Goal: Task Accomplishment & Management: Manage account settings

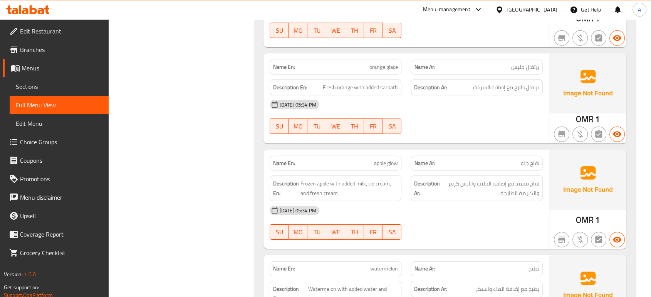
scroll to position [22848, 0]
click at [550, 8] on div "Oman" at bounding box center [531, 9] width 51 height 8
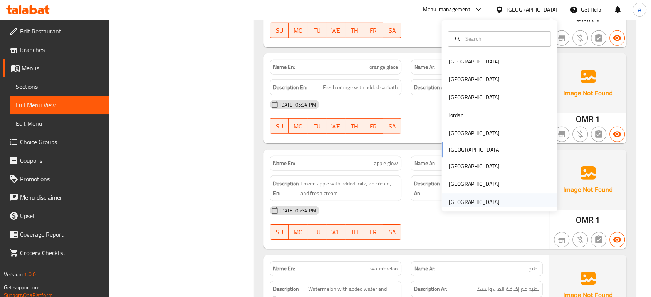
click at [465, 205] on div "[GEOGRAPHIC_DATA]" at bounding box center [473, 202] width 51 height 8
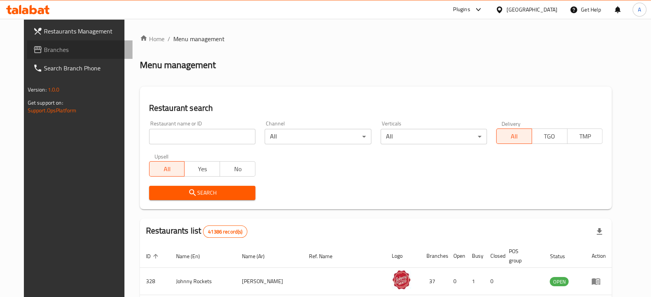
click at [66, 56] on link "Branches" at bounding box center [79, 49] width 105 height 18
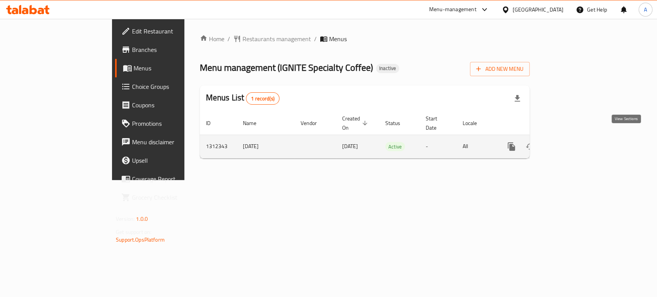
click at [572, 142] on icon "enhanced table" at bounding box center [566, 146] width 9 height 9
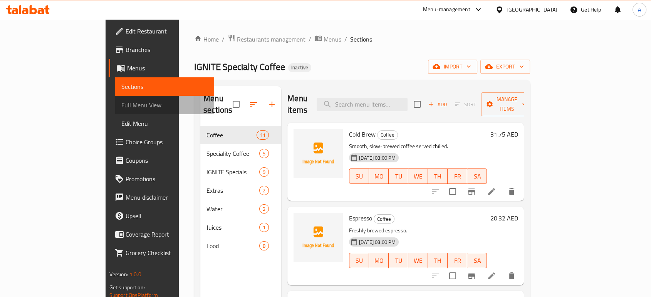
click at [121, 101] on span "Full Menu View" at bounding box center [164, 104] width 87 height 9
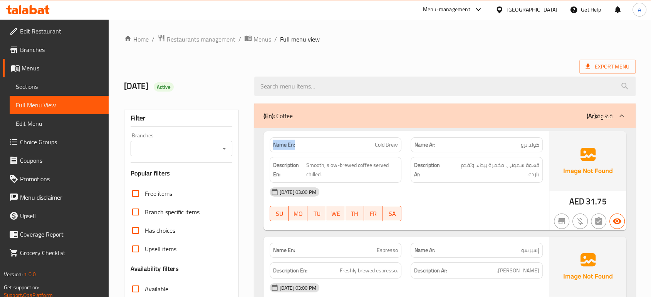
drag, startPoint x: 296, startPoint y: 138, endPoint x: 259, endPoint y: 146, distance: 37.0
copy strong "Name En:"
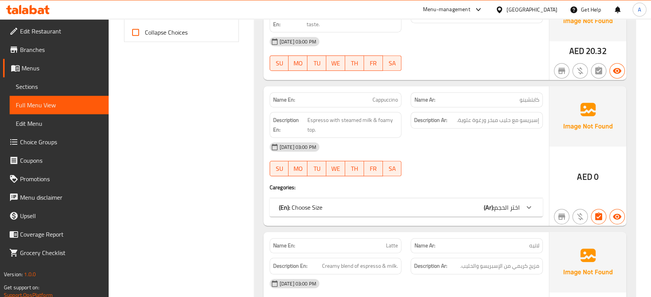
scroll to position [358, 0]
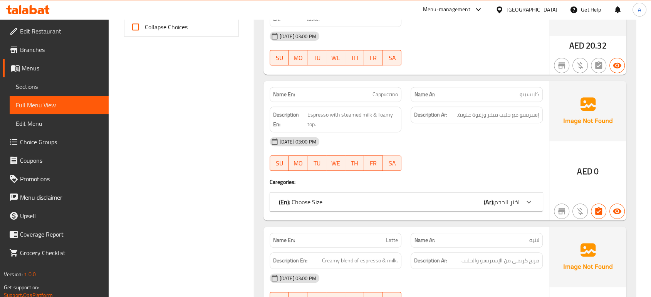
click at [375, 200] on div "(En): Choose Size (Ar): اختر الحجم" at bounding box center [399, 202] width 241 height 9
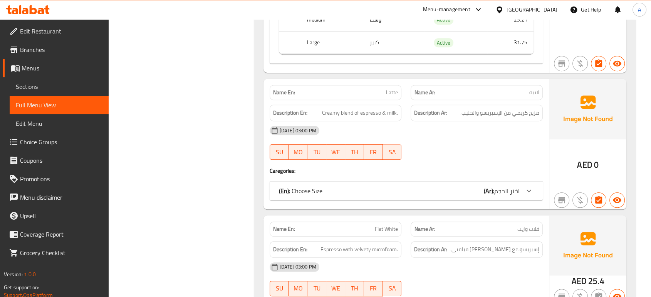
scroll to position [592, 0]
click at [368, 187] on div "(En): Choose Size (Ar): اختر الحجم" at bounding box center [399, 190] width 241 height 9
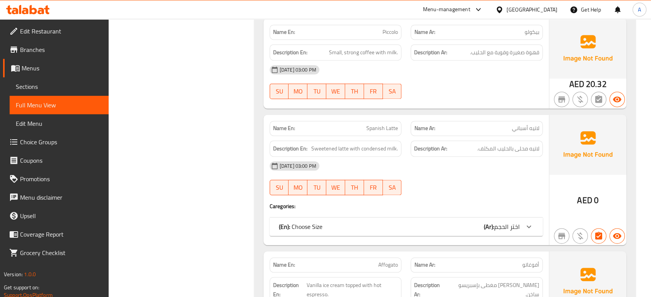
scroll to position [1216, 0]
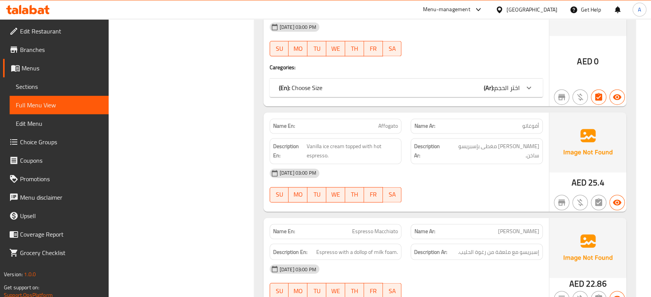
click at [366, 82] on div "(En): Choose Size (Ar): اختر الحجم" at bounding box center [406, 88] width 273 height 18
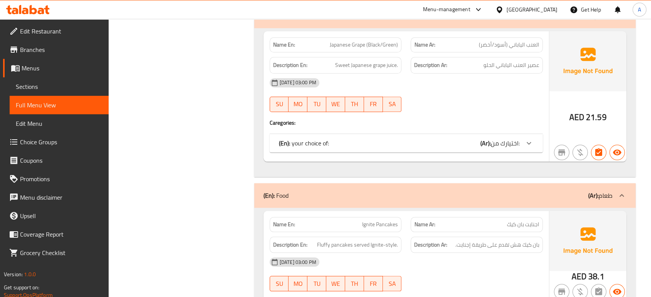
scroll to position [3684, 0]
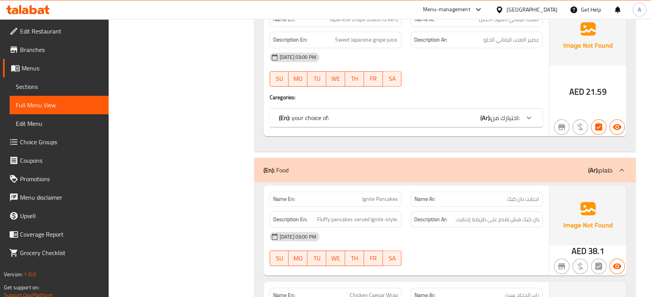
click at [347, 114] on div "(En): your choice of: (Ar): اختيارك من:" at bounding box center [406, 118] width 273 height 18
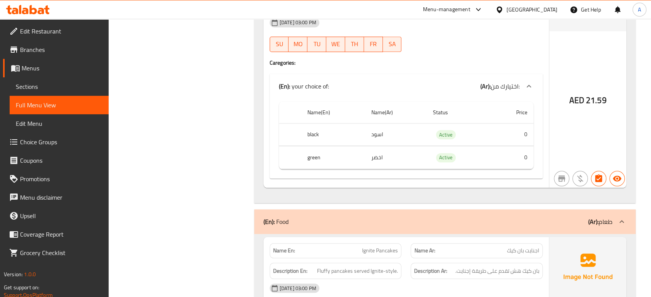
scroll to position [3718, 0]
click at [445, 132] on span "Active" at bounding box center [446, 136] width 20 height 9
copy span "Active"
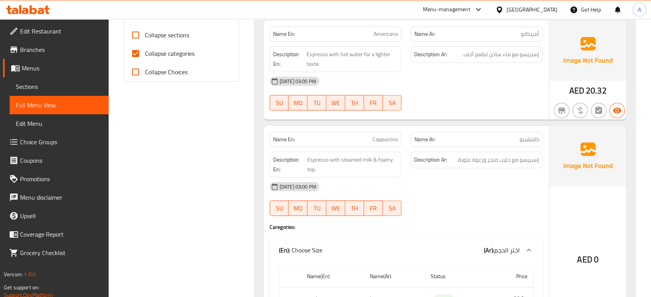
scroll to position [0, 0]
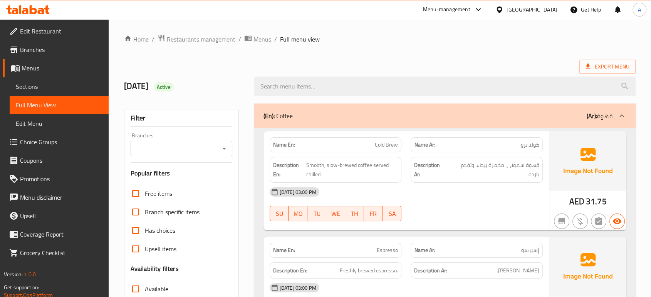
click at [84, 41] on link "Branches" at bounding box center [55, 49] width 105 height 18
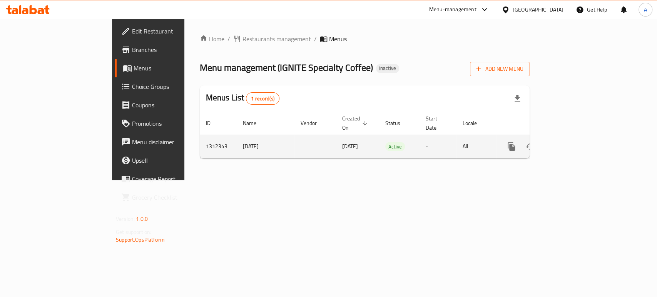
click at [572, 142] on icon "enhanced table" at bounding box center [566, 146] width 9 height 9
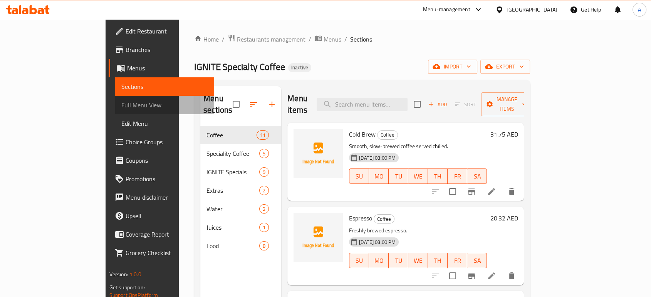
click at [121, 105] on span "Full Menu View" at bounding box center [164, 104] width 87 height 9
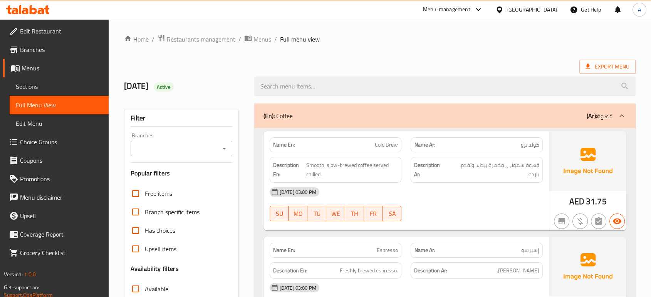
click at [535, 181] on div "Description Ar: قهوة سموثى، مخمرة ببطء، وتقدم باردة." at bounding box center [476, 170] width 132 height 26
click at [476, 189] on div "[DATE] 03:00 PM" at bounding box center [406, 192] width 282 height 18
click at [379, 142] on span "Cold Brew" at bounding box center [386, 145] width 23 height 8
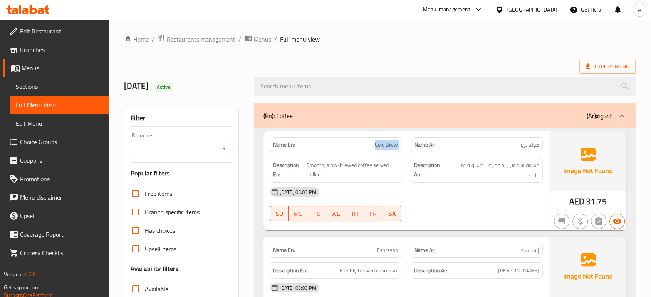
copy span "Cold Brew"
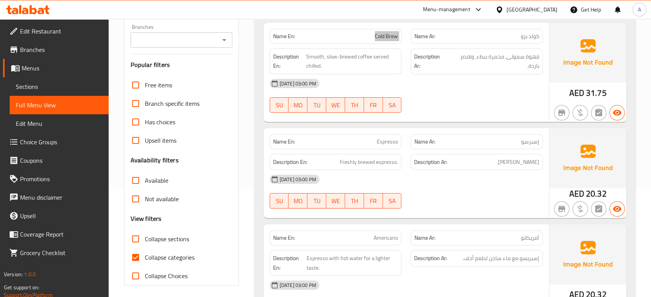
scroll to position [128, 0]
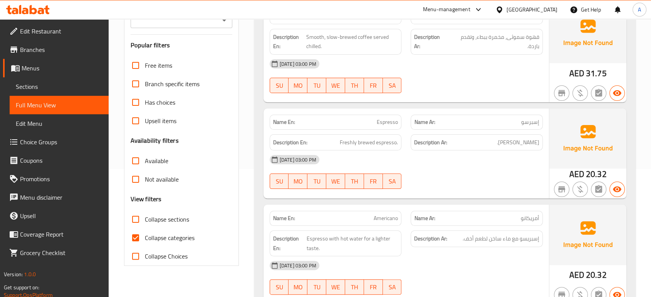
click at [413, 156] on div "[DATE] 03:00 PM" at bounding box center [406, 160] width 282 height 18
click at [468, 154] on div "[DATE] 03:00 PM" at bounding box center [406, 160] width 282 height 18
click at [390, 120] on span "Espresso" at bounding box center [387, 122] width 21 height 8
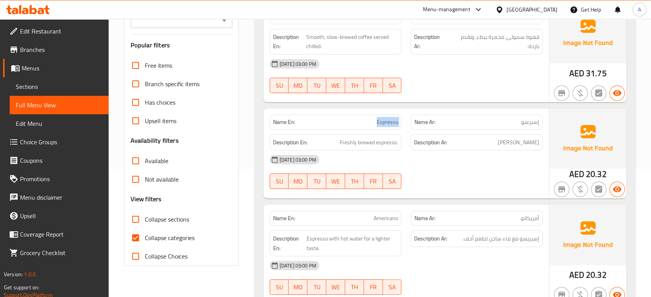
copy span "Espresso"
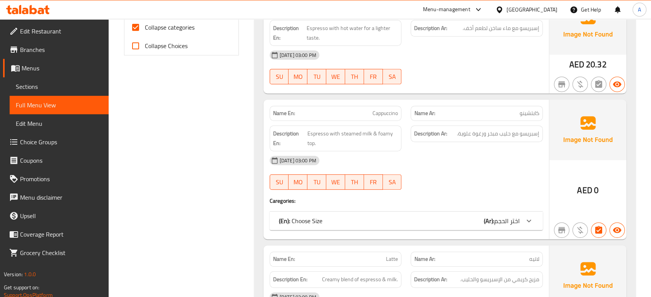
scroll to position [385, 0]
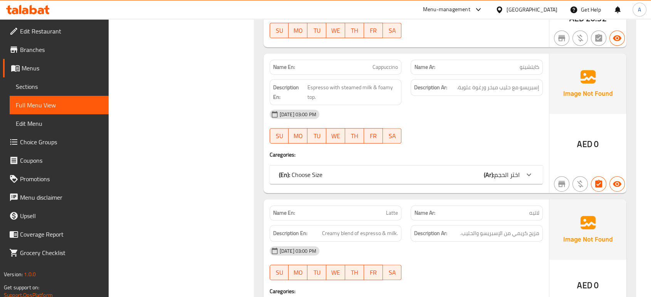
click at [511, 154] on h4 "Caregories:" at bounding box center [406, 155] width 273 height 8
click at [507, 166] on div "(En): Choose Size (Ar): اختر الحجم" at bounding box center [406, 175] width 273 height 18
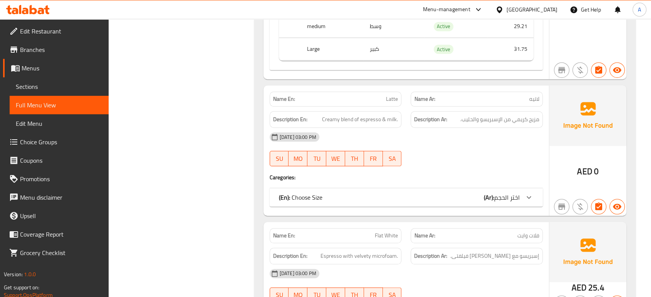
scroll to position [599, 0]
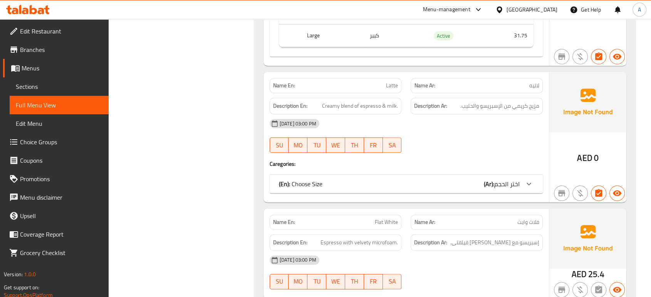
click at [450, 179] on div "(En): Choose Size (Ar): اختر الحجم" at bounding box center [399, 183] width 241 height 9
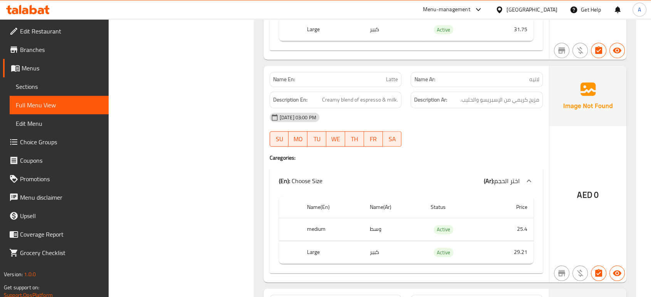
scroll to position [641, 0]
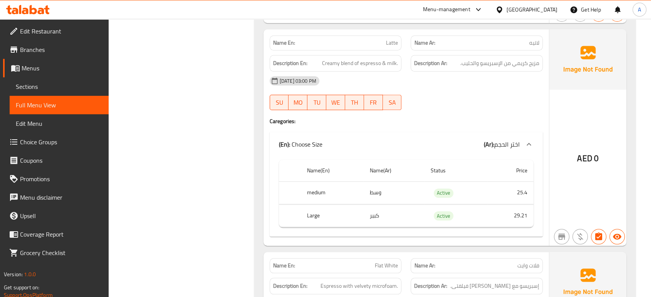
click at [437, 137] on div "(En): Choose Size (Ar): اختر الحجم" at bounding box center [406, 144] width 273 height 25
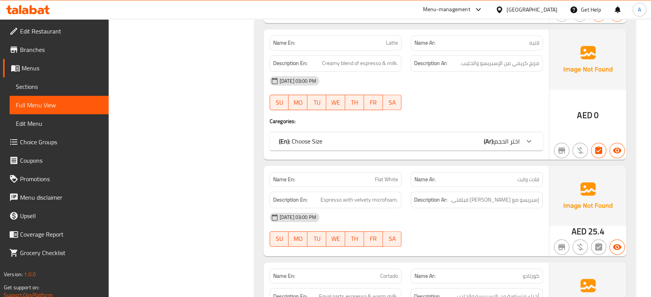
click at [437, 137] on div "(En): Choose Size (Ar): اختر الحجم" at bounding box center [399, 141] width 241 height 9
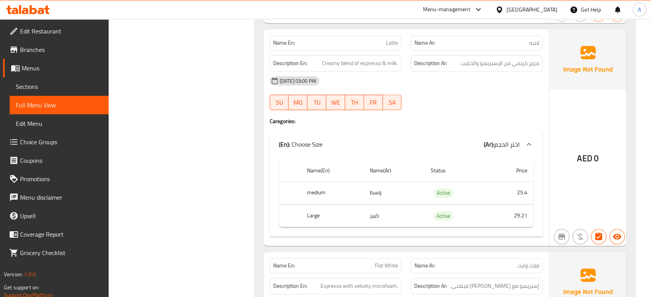
click at [521, 77] on div "[DATE] 03:00 PM" at bounding box center [406, 81] width 282 height 18
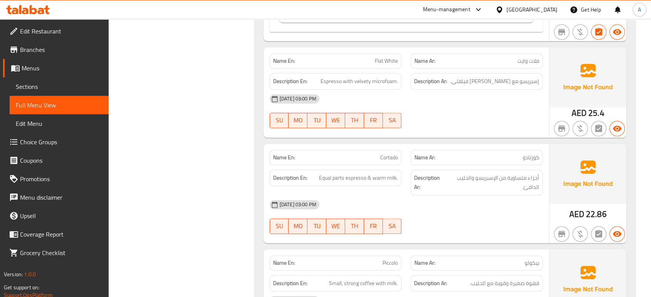
scroll to position [855, 0]
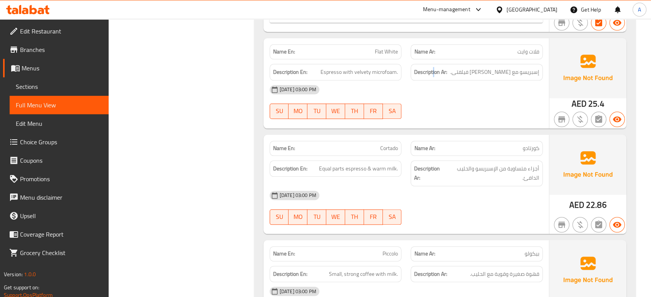
click at [434, 67] on strong "Description Ar:" at bounding box center [430, 72] width 33 height 10
click at [426, 98] on div "[DATE] 03:00 PM" at bounding box center [406, 89] width 282 height 18
click at [434, 107] on div "16-09-2025 03:00 PM SU MO TU WE TH FR SA" at bounding box center [406, 101] width 282 height 43
click at [429, 125] on div "Name En: Flat White Name Ar: فلات وايت Description En: Espresso with velvety mi…" at bounding box center [405, 83] width 285 height 90
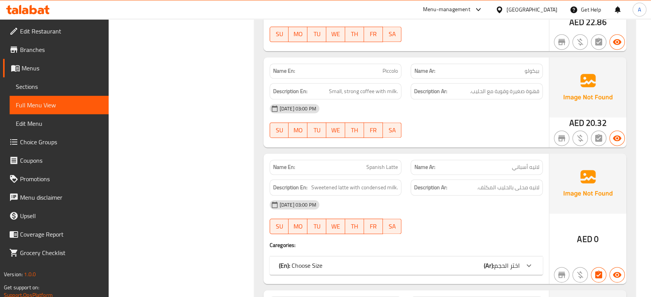
scroll to position [1112, 0]
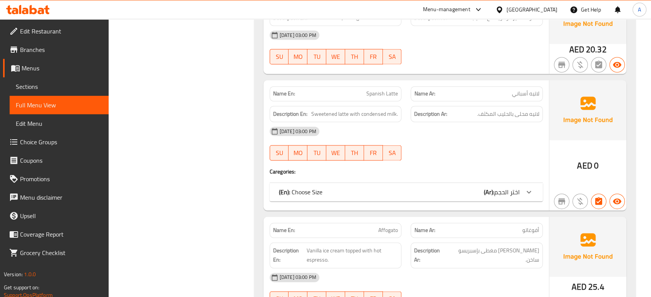
click at [525, 181] on div "Name En: Spanish Latte Name Ar: لاتيه أسباني Description En: Sweetened latte wi…" at bounding box center [405, 145] width 285 height 131
click at [524, 187] on icon at bounding box center [528, 191] width 9 height 9
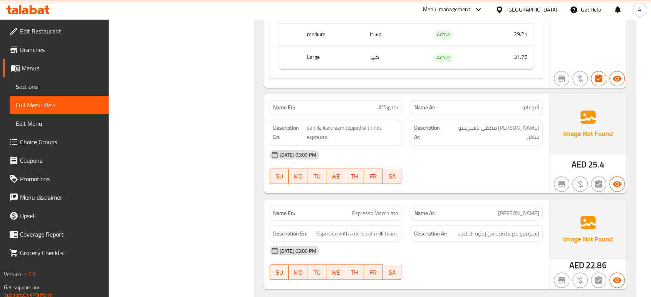
scroll to position [1369, 0]
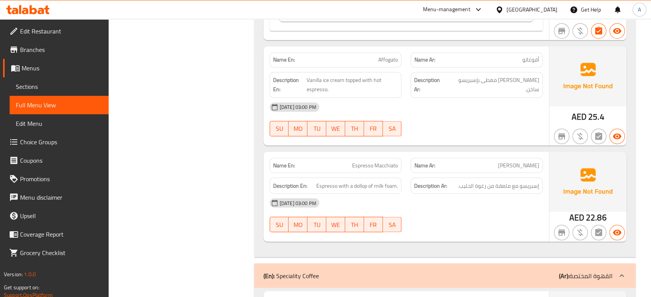
click at [484, 197] on div "[DATE] 03:00 PM" at bounding box center [406, 203] width 282 height 18
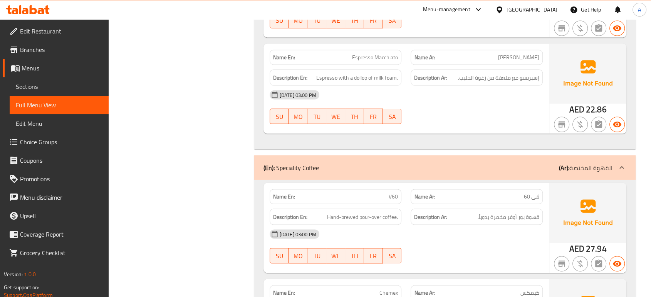
scroll to position [1543, 0]
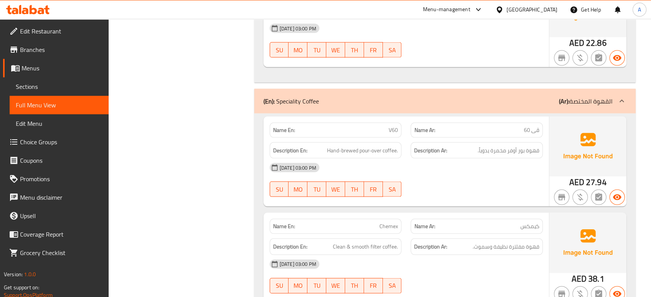
click at [521, 161] on div "[DATE] 03:00 PM" at bounding box center [406, 168] width 282 height 18
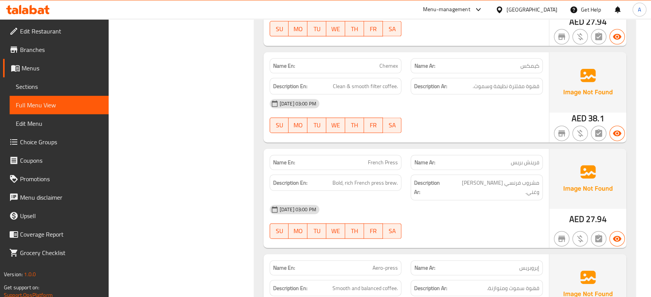
scroll to position [1703, 0]
click at [437, 202] on div "[DATE] 03:00 PM" at bounding box center [406, 210] width 282 height 18
click at [334, 184] on span "Bold, rich French press brew." at bounding box center [364, 184] width 65 height 10
copy span "Bold"
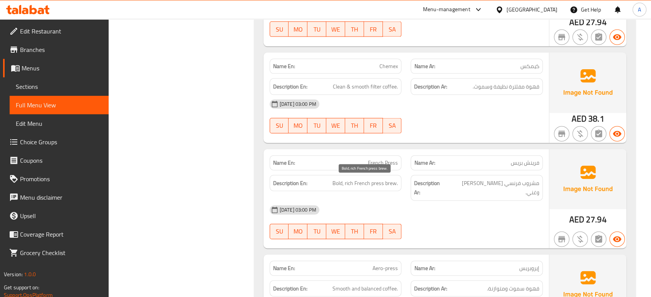
click at [349, 183] on span "Bold, rich French press brew." at bounding box center [364, 184] width 65 height 10
copy span "rich"
click at [390, 162] on span "French Press" at bounding box center [383, 163] width 30 height 8
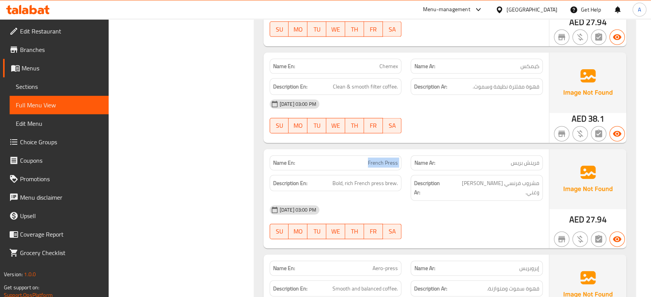
click at [390, 162] on span "French Press" at bounding box center [383, 163] width 30 height 8
click at [413, 184] on div "Description Ar: مشروب فرنسي بولد وغني." at bounding box center [476, 188] width 132 height 26
click at [388, 159] on span "French Press" at bounding box center [383, 163] width 30 height 8
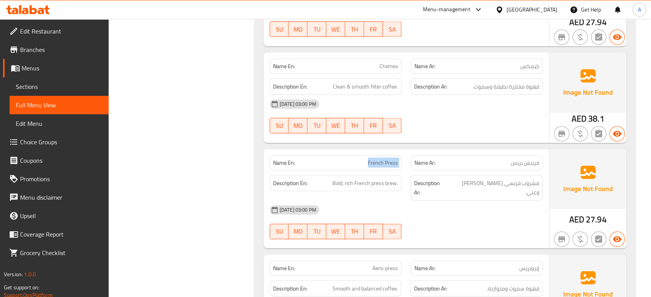
copy span "French Press"
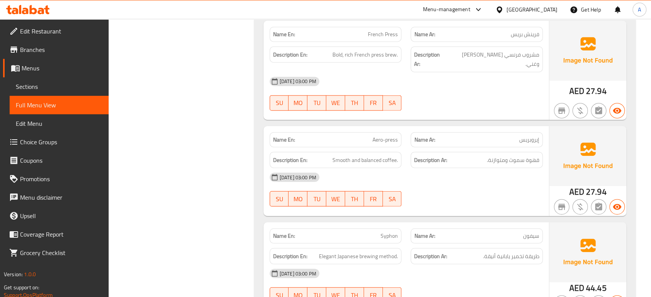
click at [421, 156] on strong "Description Ar:" at bounding box center [430, 161] width 33 height 10
click at [424, 168] on div "[DATE] 03:00 PM" at bounding box center [406, 177] width 282 height 18
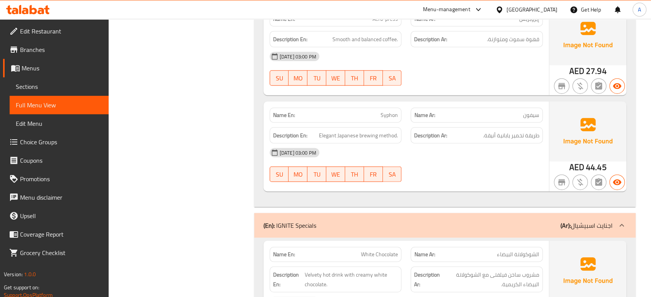
scroll to position [2141, 0]
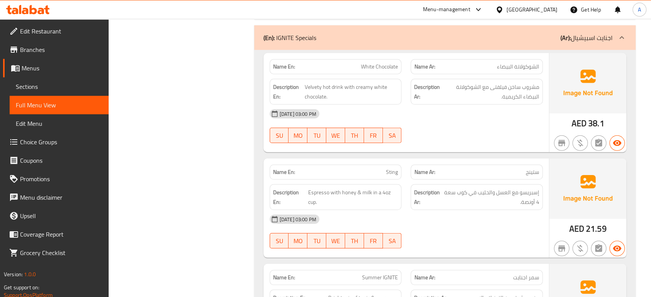
click at [462, 232] on div "16-09-2025 03:00 PM SU MO TU WE TH FR SA" at bounding box center [406, 231] width 282 height 43
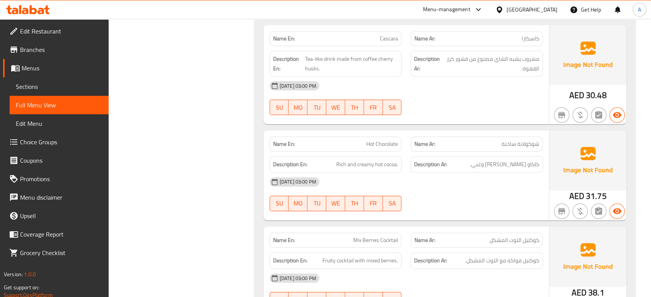
scroll to position [2802, 0]
click at [474, 206] on div at bounding box center [476, 210] width 141 height 9
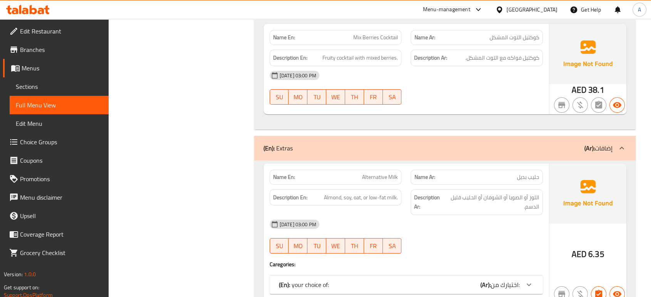
scroll to position [3006, 0]
click at [459, 280] on div "(En): your choice of: (Ar): اختيارك من:" at bounding box center [406, 284] width 273 height 18
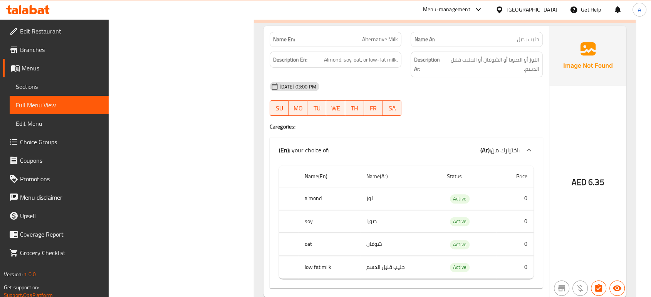
scroll to position [3142, 0]
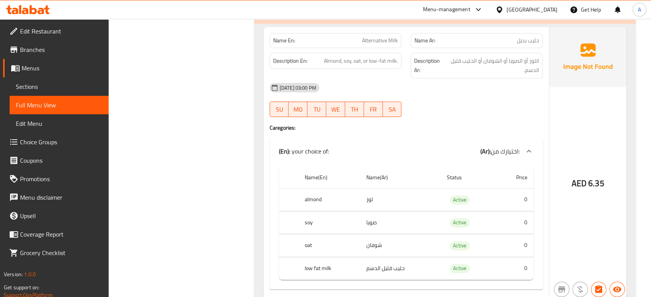
click at [514, 66] on div "Description Ar: اللوز أو الصويا أو الشوفان أو الحليب قليل الدسم." at bounding box center [476, 66] width 132 height 26
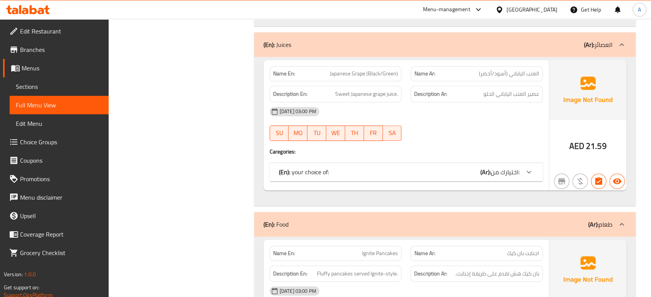
scroll to position [3780, 0]
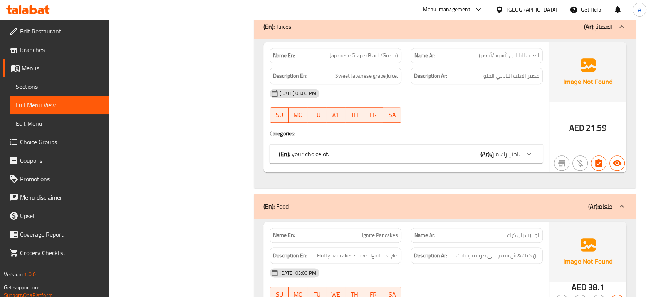
click at [471, 149] on div "(En): your choice of: (Ar): اختيارك من:" at bounding box center [399, 153] width 241 height 9
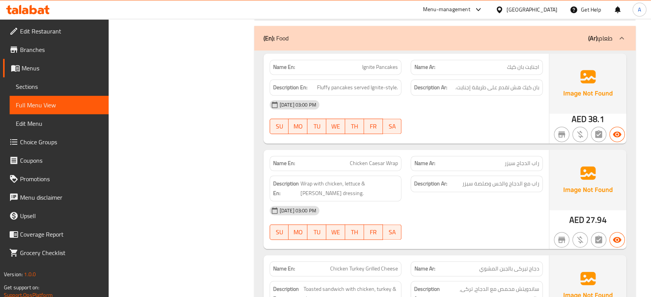
scroll to position [4070, 0]
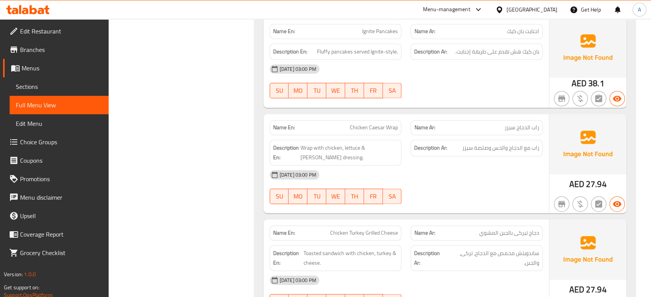
click at [484, 170] on div "[DATE] 03:00 PM" at bounding box center [406, 175] width 282 height 18
click at [536, 152] on div "Description Ar: راب مع الدجاج والخس وصلصة سيزر" at bounding box center [476, 152] width 141 height 35
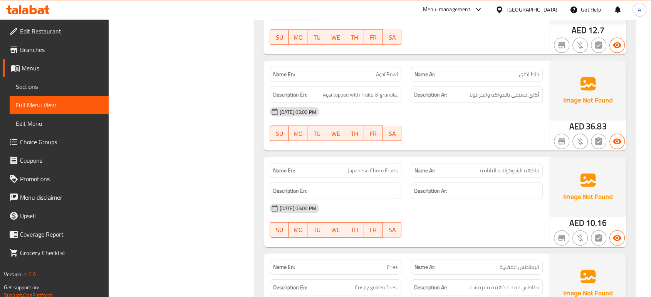
scroll to position [4541, 0]
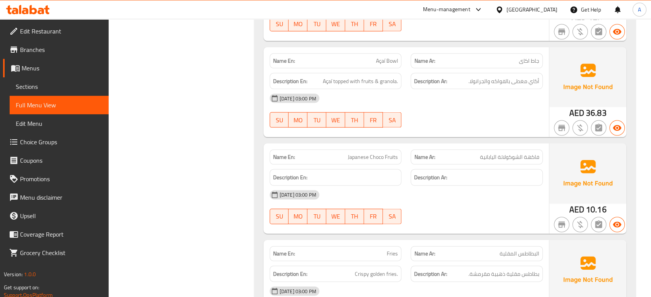
click at [495, 282] on div "[DATE] 03:00 PM" at bounding box center [406, 291] width 282 height 18
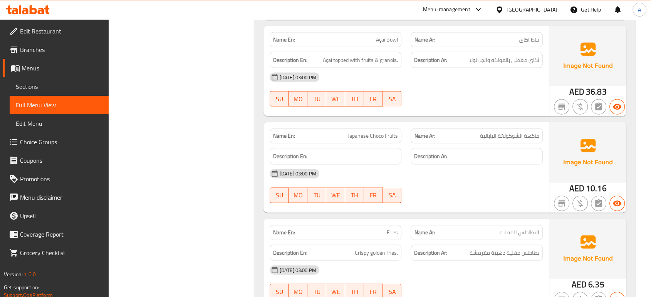
scroll to position [4595, 0]
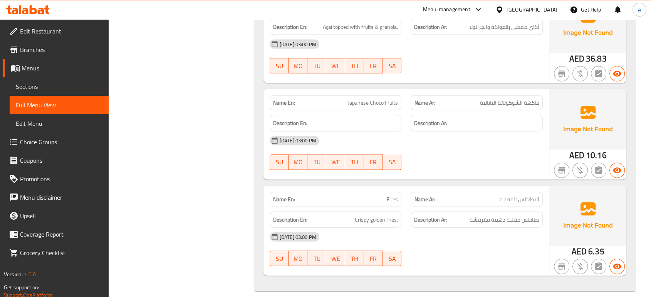
click at [449, 239] on div "16-09-2025 03:00 PM SU MO TU WE TH FR SA" at bounding box center [406, 249] width 282 height 43
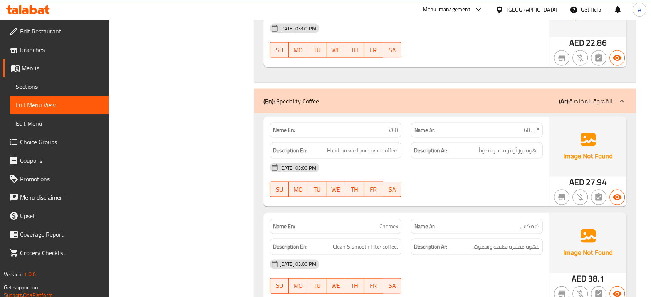
scroll to position [1472, 0]
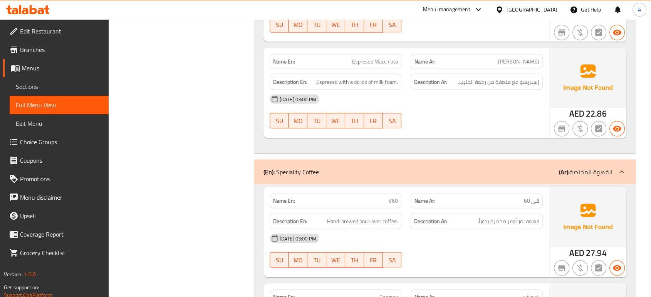
click at [393, 216] on div "Description En: Hand-brewed pour-over coffee." at bounding box center [336, 221] width 132 height 17
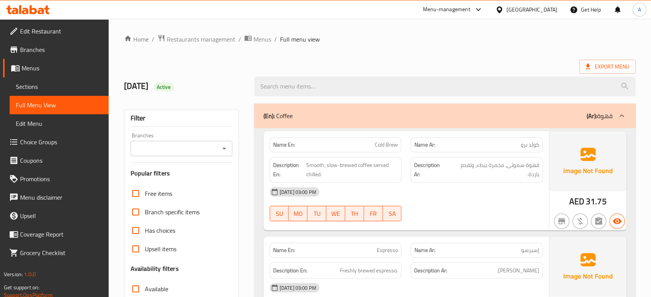
click at [47, 86] on span "Sections" at bounding box center [59, 86] width 87 height 9
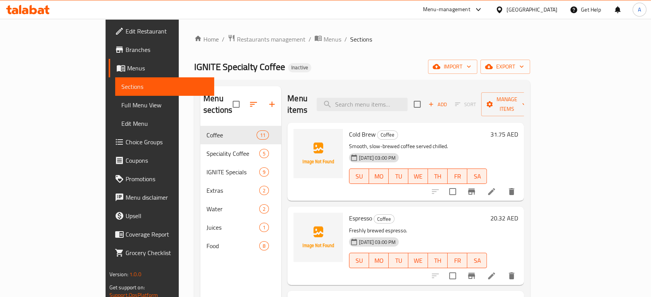
click at [502, 186] on li at bounding box center [491, 192] width 22 height 14
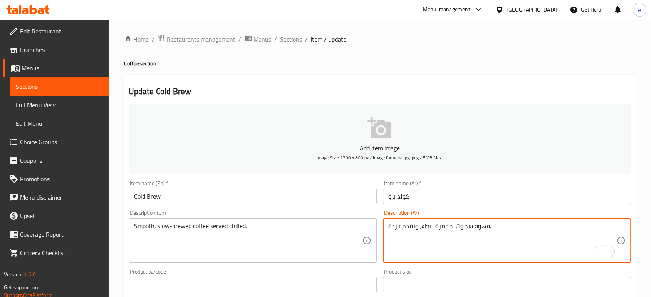
type textarea "قهوة سموث، مخمرة ببطء، وتقدم باردة."
click at [439, 206] on div "Item name (Ar)   * كولد برو Item name (Ar) *" at bounding box center [507, 192] width 254 height 30
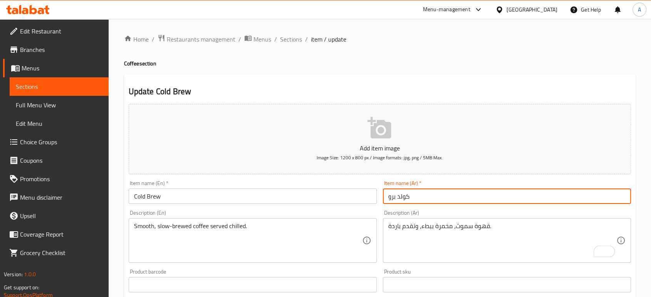
click at [439, 197] on input "كولد برو" at bounding box center [507, 196] width 248 height 15
click at [290, 46] on div "Home / Restaurants management / Menus / Sections / item / update Coffee section…" at bounding box center [379, 281] width 511 height 494
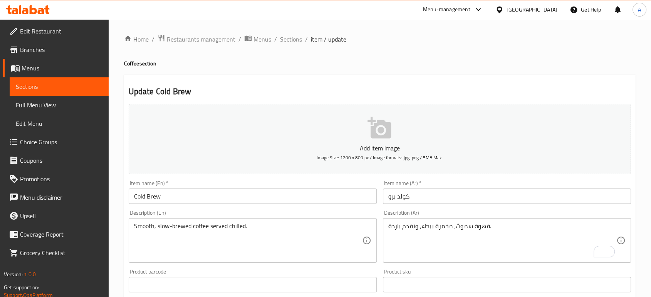
drag, startPoint x: 290, startPoint y: 36, endPoint x: 311, endPoint y: 55, distance: 28.4
click at [290, 36] on span "Sections" at bounding box center [291, 39] width 22 height 9
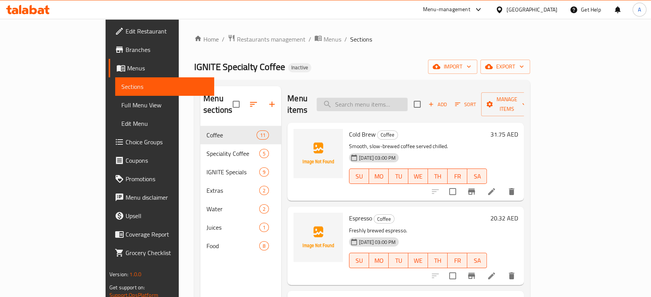
click at [407, 102] on input "search" at bounding box center [361, 104] width 91 height 13
paste input "Espresso"
type input "Espresso"
click at [496, 187] on icon at bounding box center [491, 191] width 9 height 9
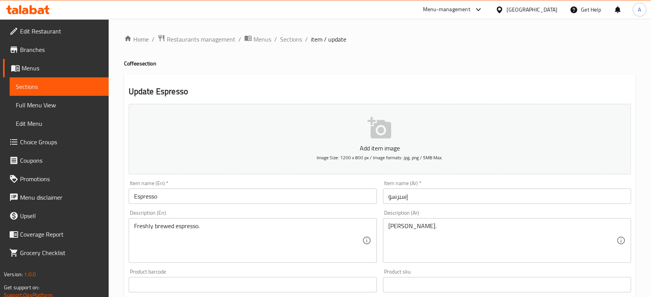
drag, startPoint x: 454, startPoint y: 263, endPoint x: 396, endPoint y: 252, distance: 59.3
click at [454, 261] on div "اسبريسو طازج. Description (Ar)" at bounding box center [507, 240] width 248 height 45
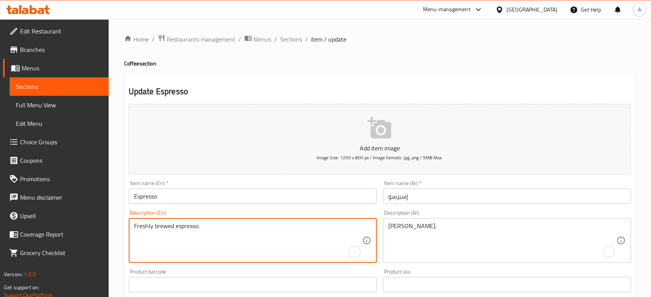
click at [281, 234] on textarea "Freshly brewed espresso." at bounding box center [248, 241] width 228 height 37
paste textarea "Strong, bold shot of coffee"
type textarea "Strong, bold shot of coffee"
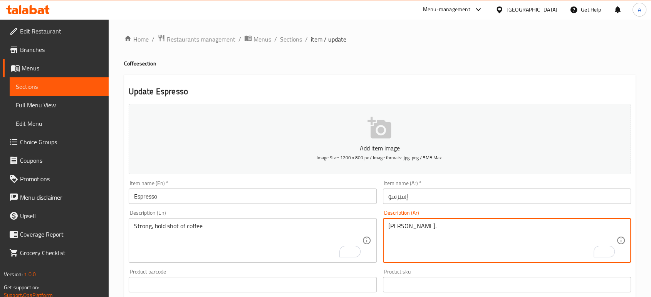
click at [417, 229] on textarea "اسبريسو طازج." at bounding box center [502, 241] width 228 height 37
paste textarea "رعة قوية وجريئة من القهوة"
click at [460, 228] on textarea "جرعة قوية وجريئة من القهوة" at bounding box center [502, 241] width 228 height 37
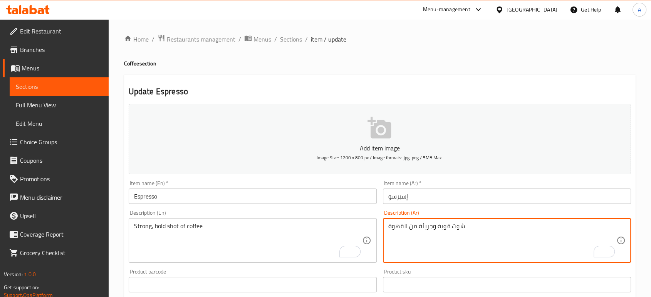
type textarea "شوت قوية وجريئة من القهوة"
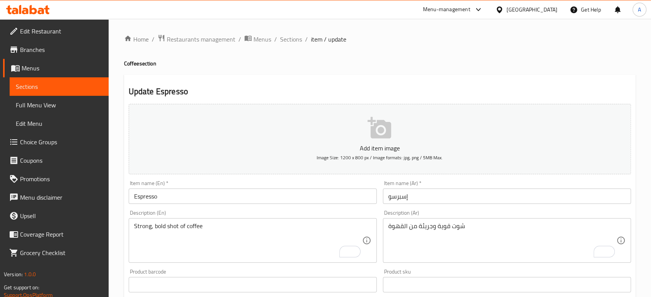
click at [443, 209] on div "Description (Ar) شوت قوية وجريئة من القهوة Description (Ar)" at bounding box center [507, 236] width 254 height 59
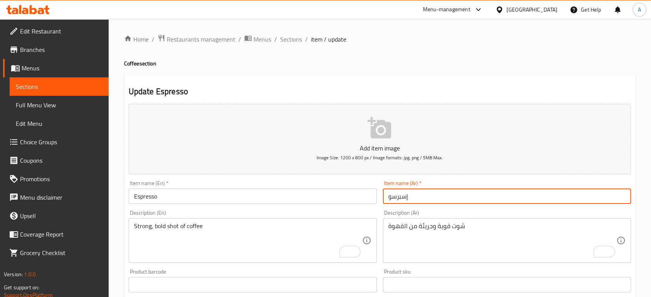
click at [440, 203] on input "إسبرسو" at bounding box center [507, 196] width 248 height 15
click at [289, 42] on span "Sections" at bounding box center [291, 39] width 22 height 9
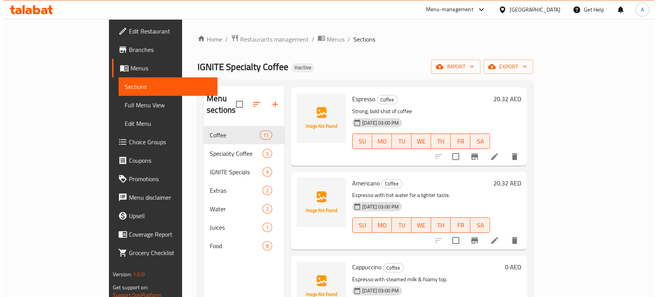
scroll to position [171, 0]
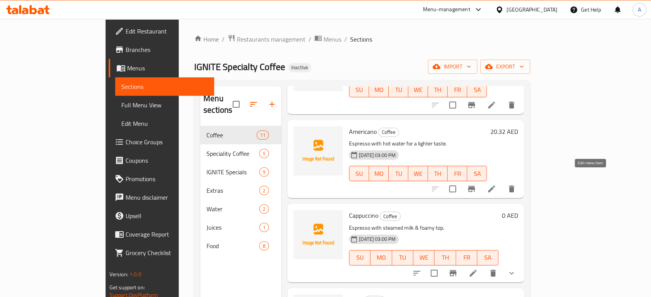
click at [496, 184] on icon at bounding box center [491, 188] width 9 height 9
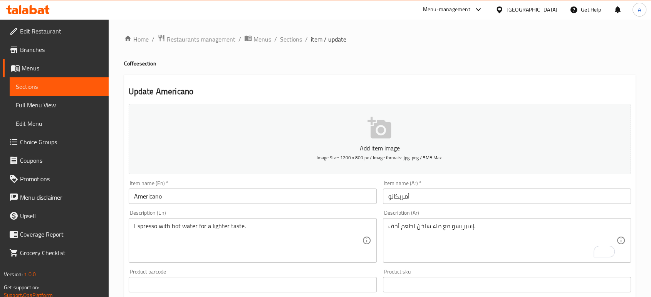
click at [472, 57] on div "Home / Restaurants management / Menus / Sections / item / update Coffee section…" at bounding box center [379, 281] width 511 height 494
click at [295, 39] on span "Sections" at bounding box center [291, 39] width 22 height 9
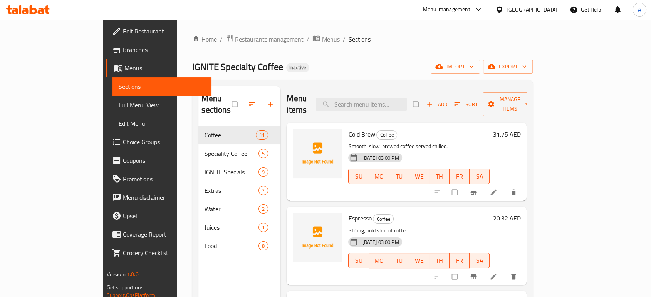
click at [431, 142] on p "Smooth, slow-brewed coffee served chilled." at bounding box center [418, 147] width 141 height 10
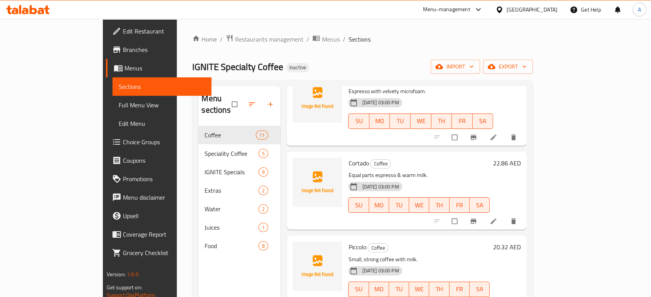
scroll to position [513, 0]
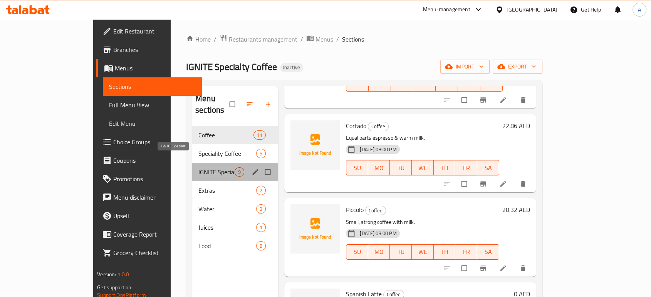
click at [198, 167] on span "IGNITE Specials" at bounding box center [216, 171] width 36 height 9
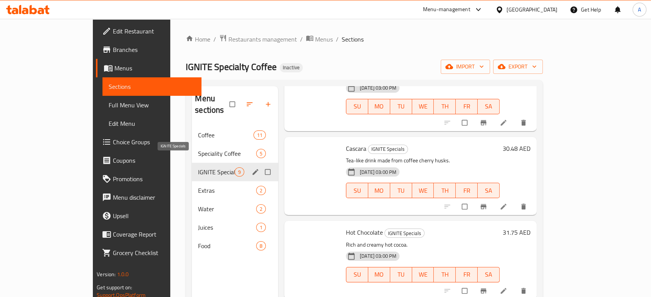
scroll to position [479, 0]
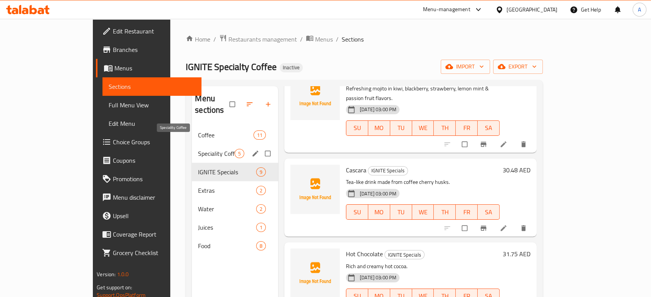
click at [198, 149] on span "Speciality Coffee" at bounding box center [216, 153] width 37 height 9
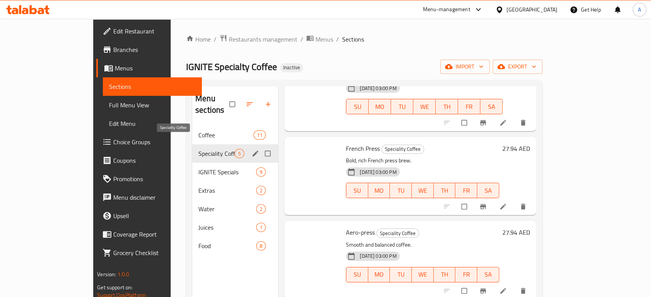
scroll to position [142, 0]
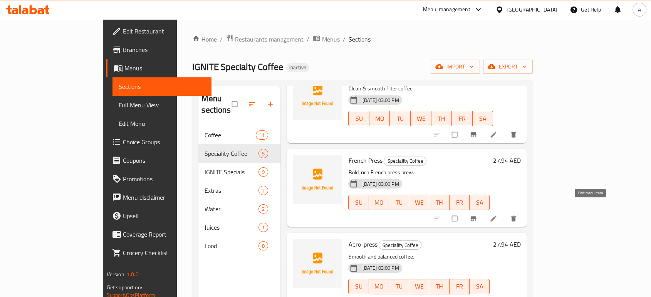
click at [496, 216] on icon at bounding box center [493, 219] width 6 height 6
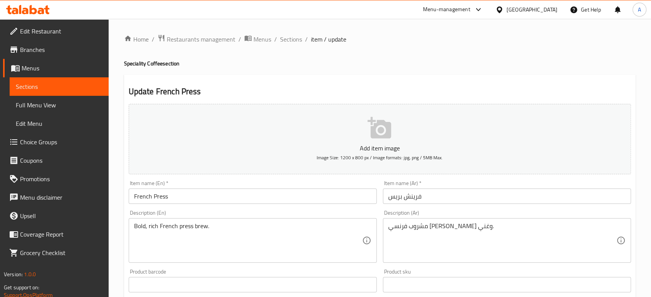
click at [298, 230] on textarea "Bold, rich French press brew." at bounding box center [248, 241] width 228 height 37
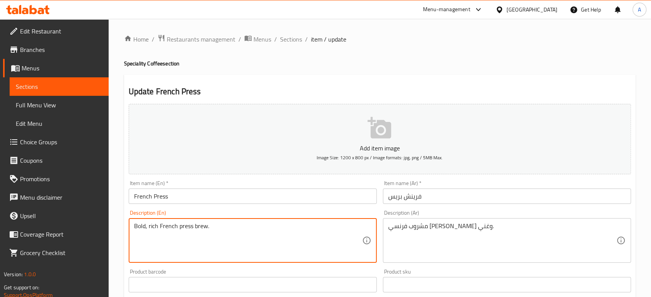
click at [298, 230] on textarea "Bold, rich French press brew." at bounding box center [248, 241] width 228 height 37
paste textarea "Coarsely ground coffee, Hot water"
type textarea "Coarsely ground coffee, Hot water"
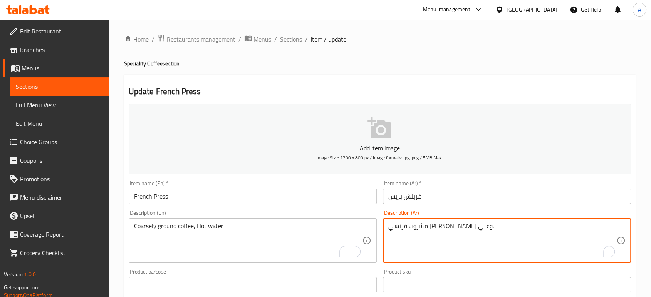
click at [426, 230] on textarea "مشروب فرنسي بولد وغني." at bounding box center [502, 241] width 228 height 37
paste textarea "هوة مطحونة خشن، ماء ساخن"
type textarea "قهوة مطحونة خشن، ماء ساخن"
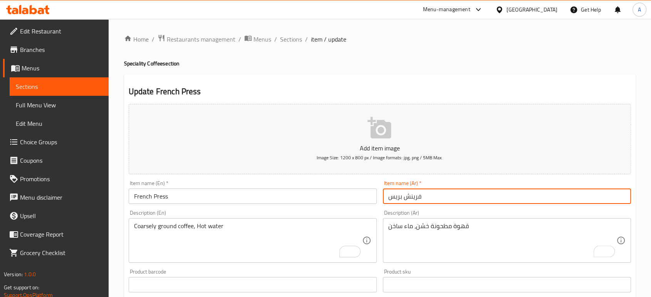
click at [457, 191] on input "فرينش بريس" at bounding box center [507, 196] width 248 height 15
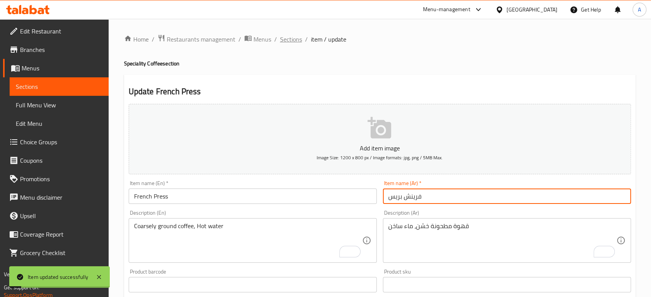
click at [286, 37] on span "Sections" at bounding box center [291, 39] width 22 height 9
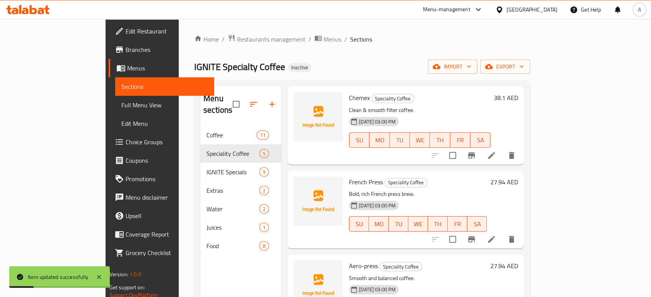
scroll to position [142, 0]
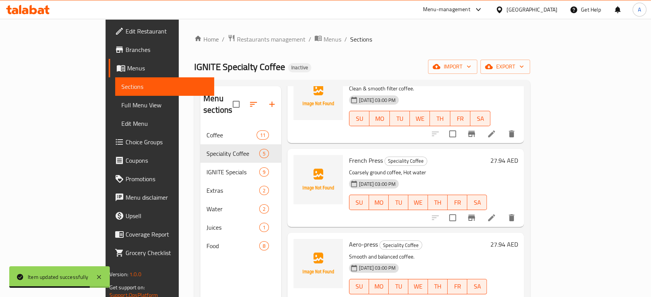
click at [109, 37] on link "Edit Restaurant" at bounding box center [161, 31] width 105 height 18
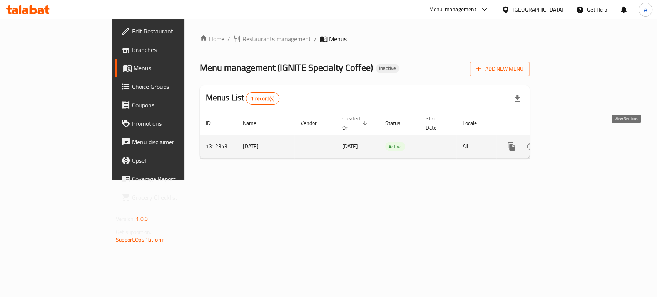
click at [572, 142] on icon "enhanced table" at bounding box center [566, 146] width 9 height 9
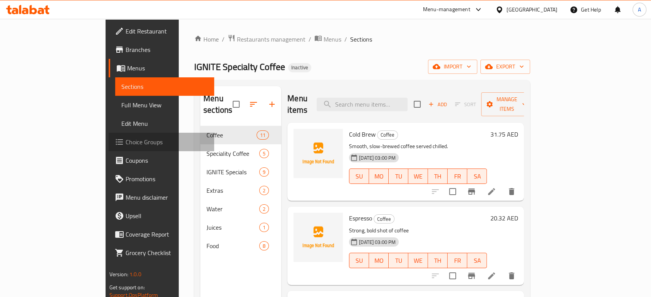
click at [126, 143] on span "Choice Groups" at bounding box center [167, 141] width 82 height 9
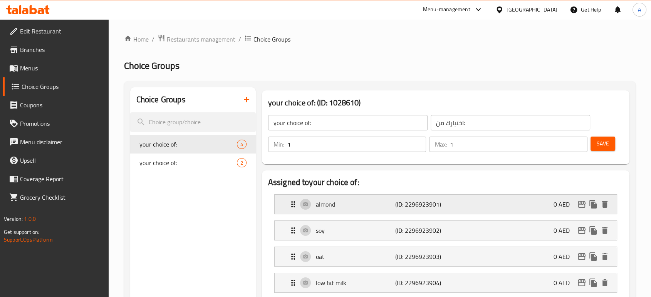
click at [379, 202] on p "almond" at bounding box center [355, 204] width 79 height 9
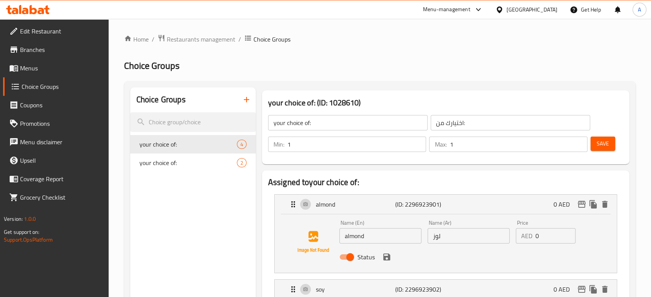
click at [367, 230] on input "almond" at bounding box center [380, 235] width 82 height 15
type input "Almond Milk"
click at [373, 239] on input "Almond Milk" at bounding box center [380, 235] width 82 height 15
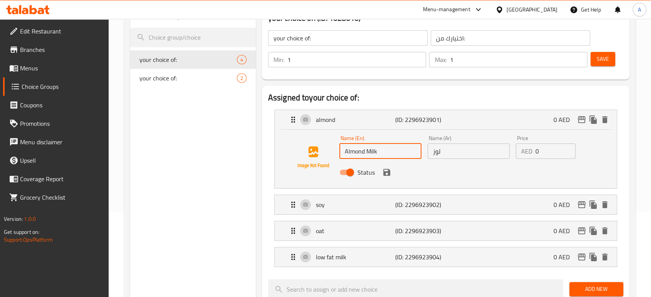
scroll to position [90, 0]
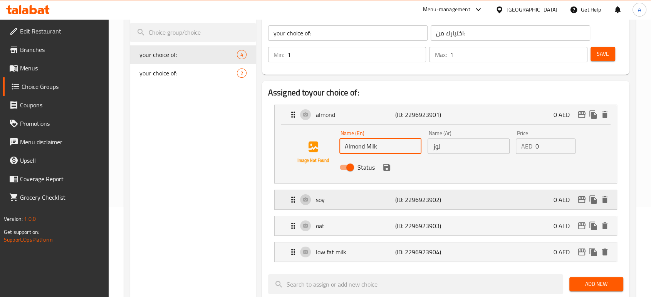
click at [370, 201] on p "soy" at bounding box center [355, 199] width 79 height 9
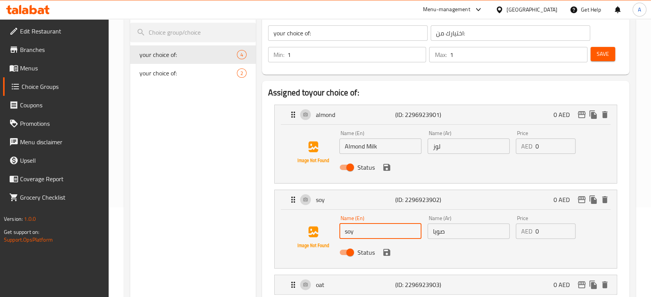
click at [370, 227] on input "soy" at bounding box center [380, 231] width 82 height 15
paste input "Milk"
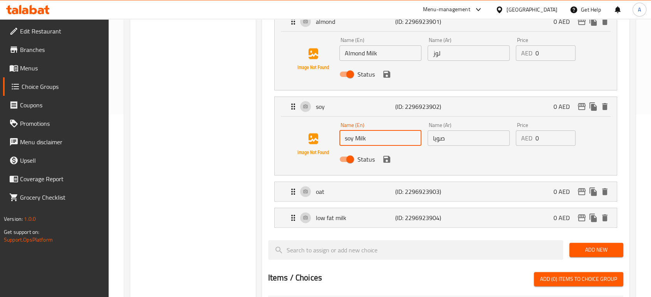
scroll to position [183, 0]
click at [354, 185] on div "oat (ID: 2296923903) 0 AED" at bounding box center [447, 191] width 319 height 19
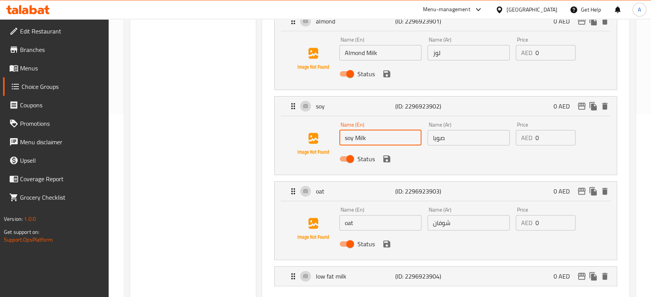
type input "soy Milk"
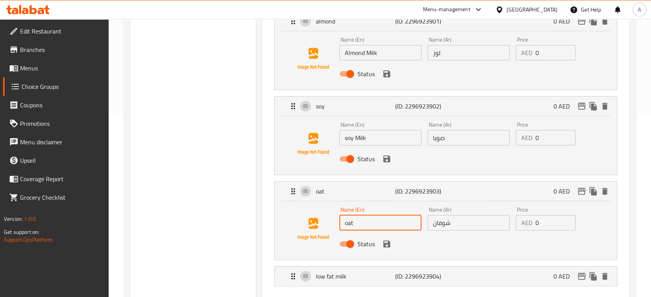
click at [372, 218] on input "oat" at bounding box center [380, 222] width 82 height 15
paste input "Milk"
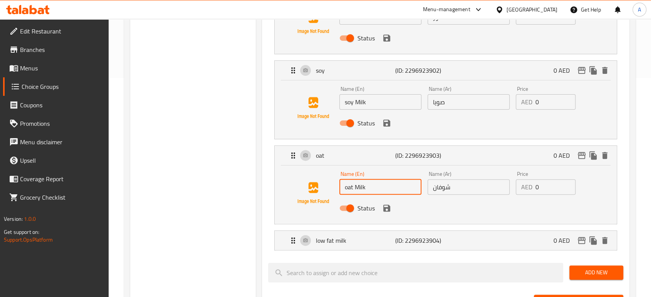
scroll to position [220, 0]
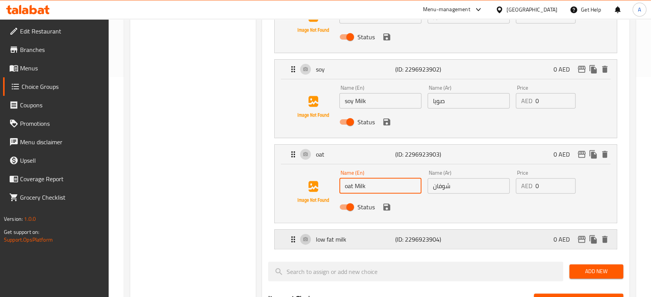
click at [358, 232] on div "low fat milk (ID: 2296923904) 0 AED" at bounding box center [447, 239] width 319 height 19
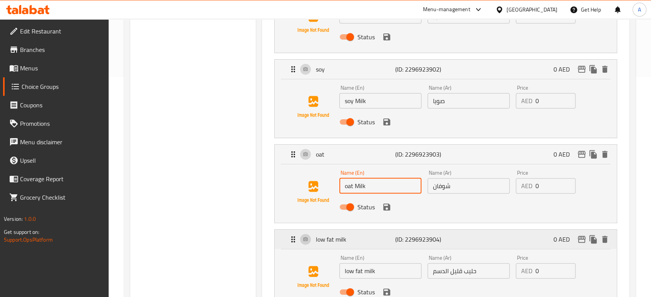
scroll to position [207, 0]
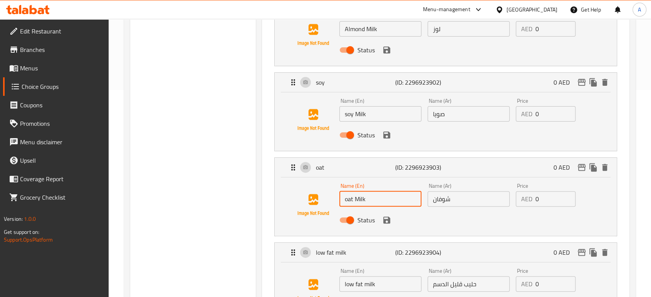
type input "oat Milk"
click at [471, 281] on input "حليب قليل الدسم" at bounding box center [468, 283] width 82 height 15
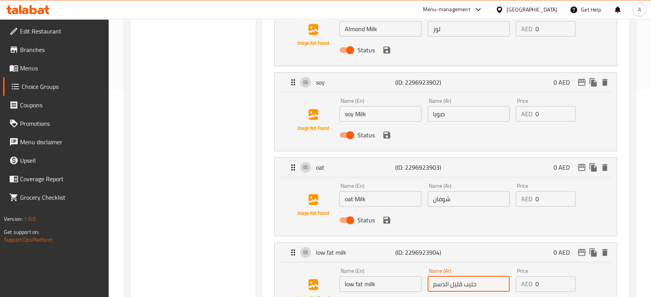
click at [471, 281] on input "حليب قليل الدسم" at bounding box center [468, 283] width 82 height 15
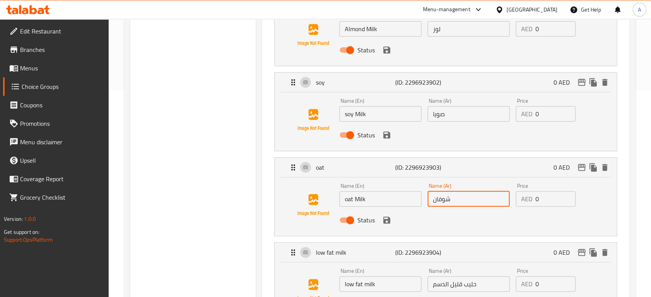
click at [431, 196] on input "شوفان" at bounding box center [468, 198] width 82 height 15
paste input "حليب"
type input "حليب شوفان"
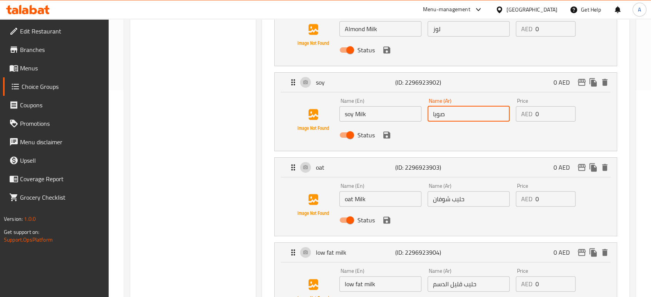
click at [431, 113] on input "صويا" at bounding box center [468, 113] width 82 height 15
paste input "حليب"
type input "حليب صويا"
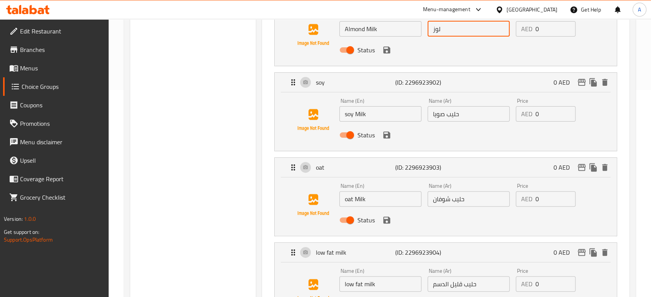
click at [429, 29] on input "لوز" at bounding box center [468, 28] width 82 height 15
paste input "حليب"
type input "حليب لوز"
click at [387, 49] on icon "save" at bounding box center [386, 50] width 7 height 7
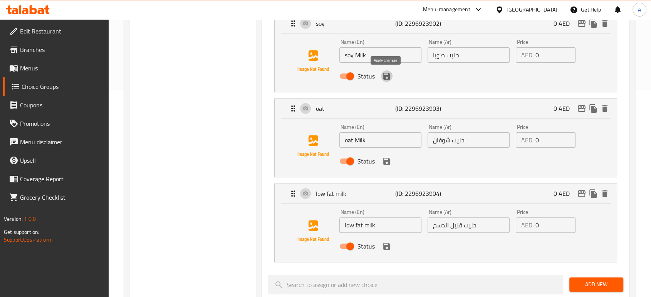
click at [383, 76] on icon "save" at bounding box center [386, 76] width 7 height 7
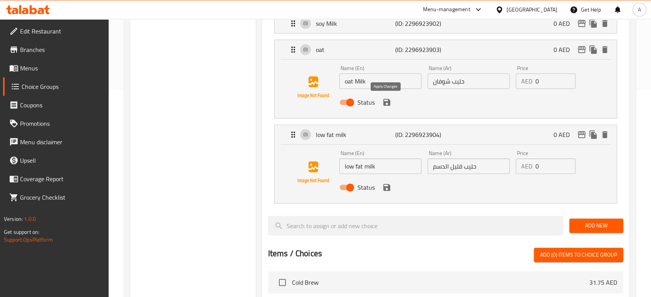
click at [385, 99] on icon "save" at bounding box center [386, 102] width 9 height 9
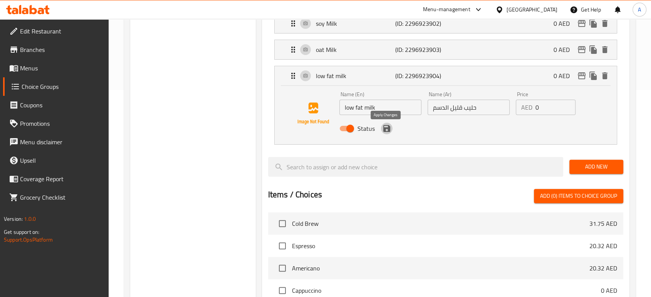
click at [385, 123] on button "save" at bounding box center [387, 129] width 12 height 12
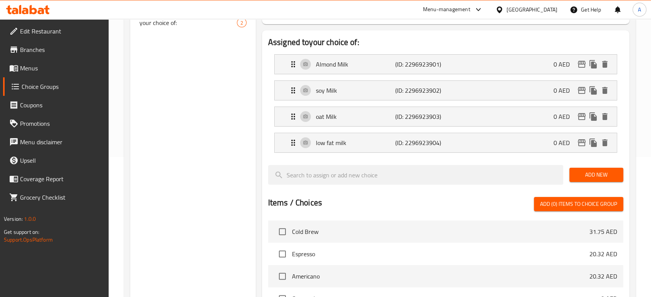
scroll to position [120, 0]
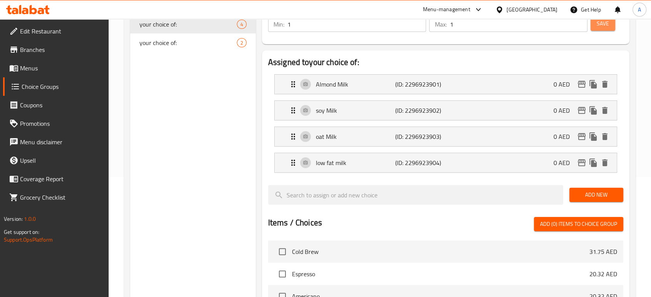
click at [606, 27] on span "Save" at bounding box center [602, 24] width 12 height 10
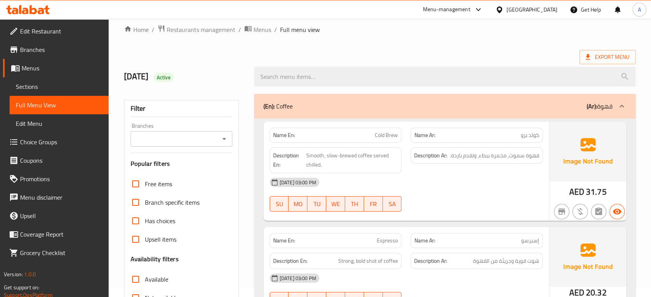
scroll to position [171, 0]
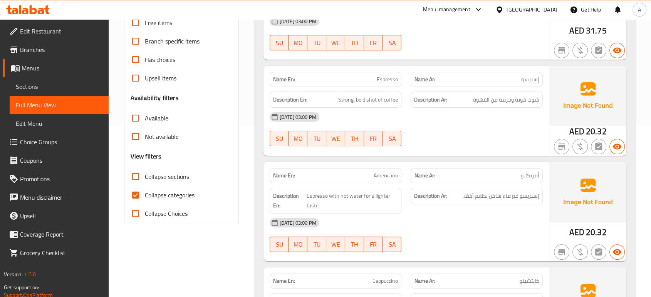
click at [181, 204] on label "Collapse Choices" at bounding box center [156, 213] width 61 height 18
click at [145, 204] on input "Collapse Choices" at bounding box center [135, 213] width 18 height 18
checkbox input "true"
click at [145, 193] on span "Collapse categories" at bounding box center [170, 195] width 50 height 9
click at [145, 193] on input "Collapse categories" at bounding box center [135, 195] width 18 height 18
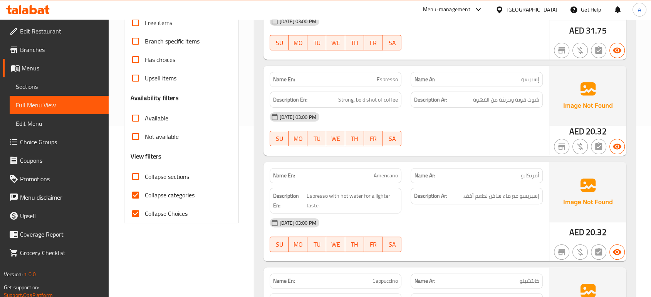
checkbox input "false"
click at [143, 210] on input "Collapse Choices" at bounding box center [135, 213] width 18 height 18
checkbox input "false"
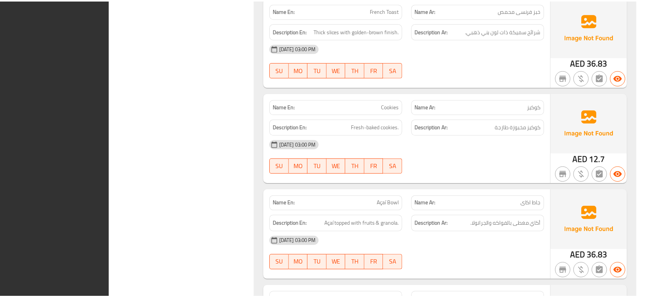
scroll to position [4594, 0]
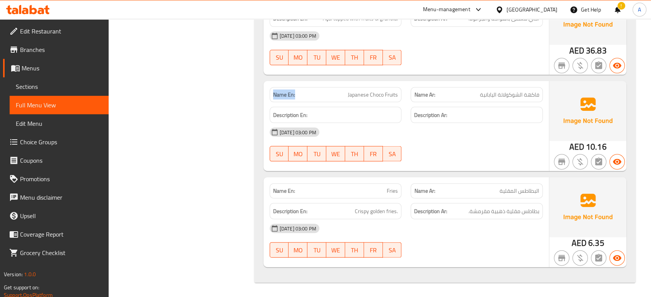
drag, startPoint x: 296, startPoint y: 95, endPoint x: 265, endPoint y: 99, distance: 30.7
click at [265, 99] on div "Name En: Japanese Choco Fruits" at bounding box center [335, 95] width 141 height 24
copy strong "Name En:"
click at [526, 7] on div "[GEOGRAPHIC_DATA]" at bounding box center [531, 9] width 51 height 8
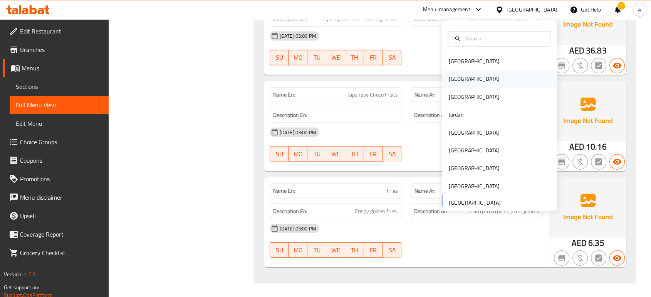
click at [452, 84] on div "[GEOGRAPHIC_DATA]" at bounding box center [473, 79] width 51 height 8
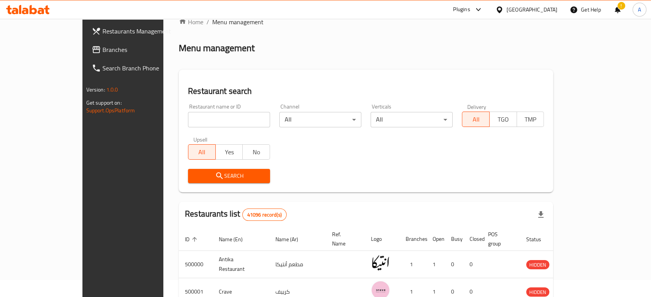
scroll to position [273, 0]
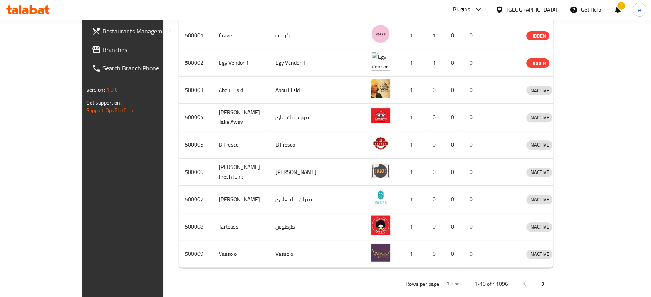
click at [102, 50] on span "Branches" at bounding box center [143, 49] width 82 height 9
